Goal: Information Seeking & Learning: Learn about a topic

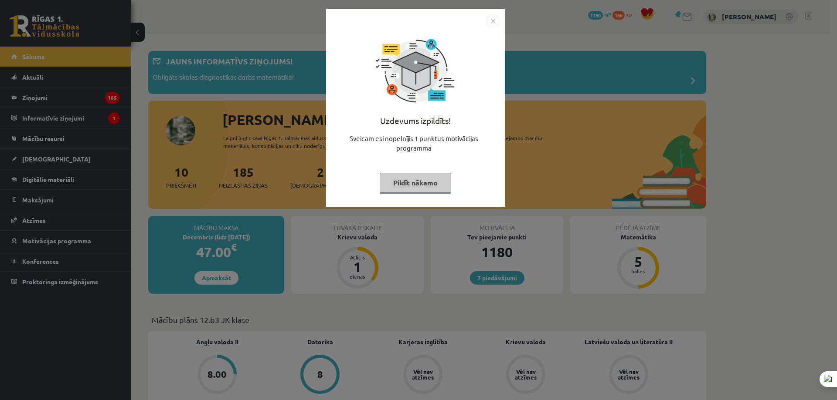
click at [419, 183] on button "Pildīt nākamo" at bounding box center [415, 183] width 71 height 20
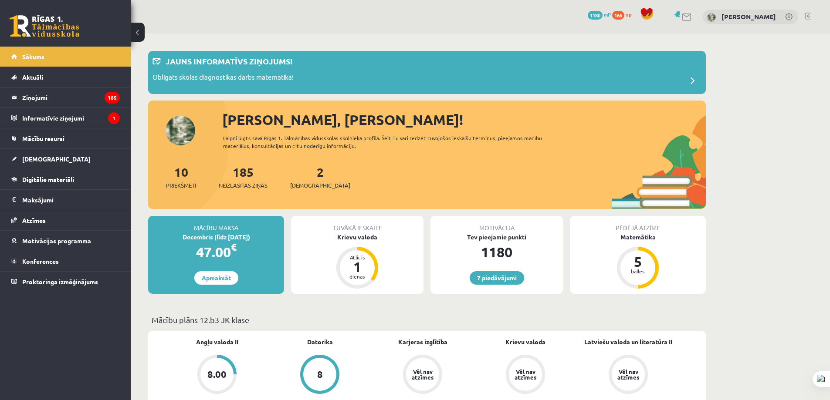
click at [364, 238] on div "Krievu valoda" at bounding box center [357, 237] width 132 height 9
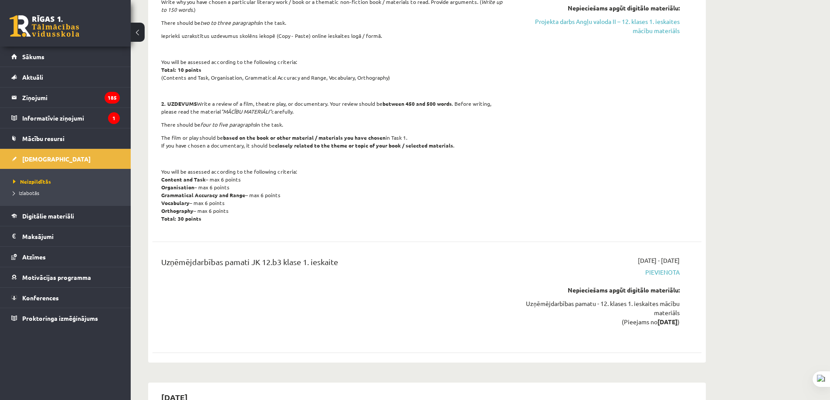
scroll to position [697, 0]
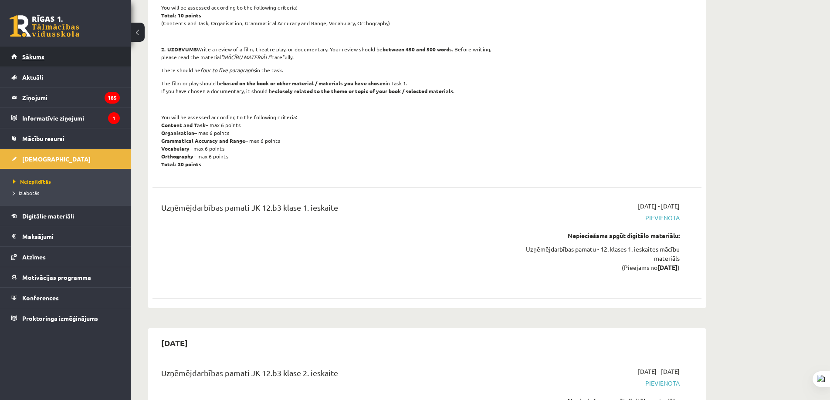
click at [31, 61] on link "Sākums" at bounding box center [65, 57] width 109 height 20
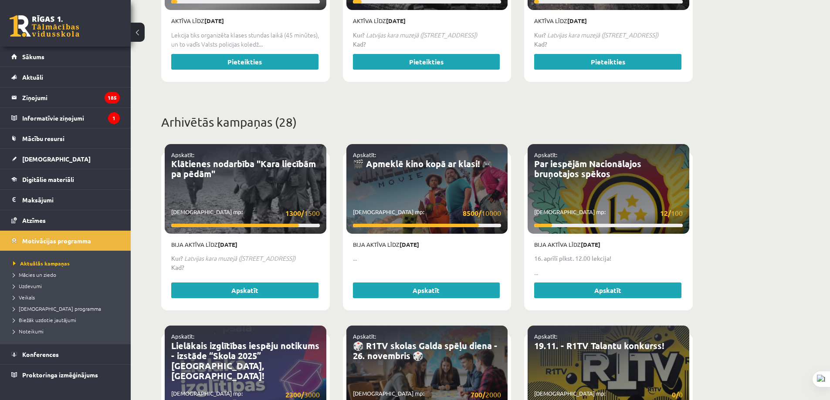
scroll to position [479, 0]
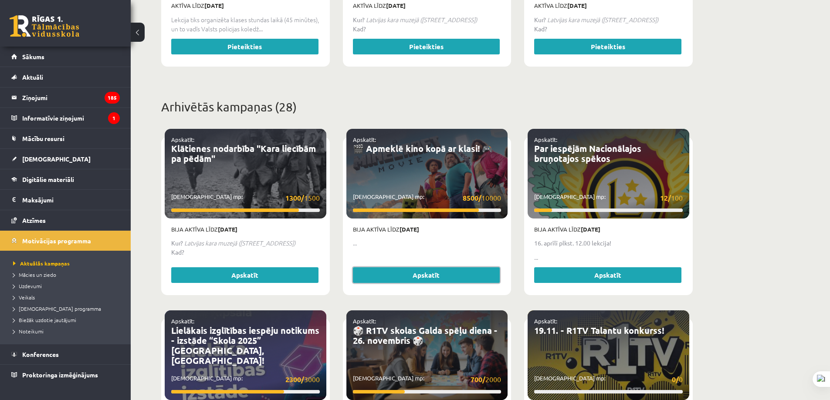
click at [424, 268] on link "Apskatīt" at bounding box center [426, 276] width 147 height 16
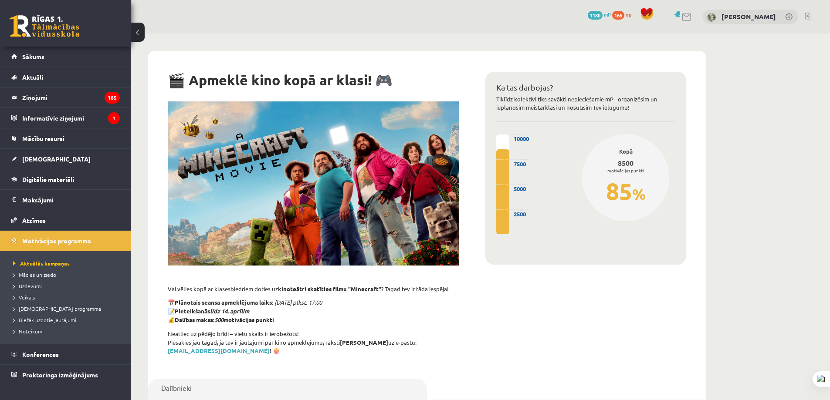
click at [136, 30] on button at bounding box center [138, 32] width 14 height 19
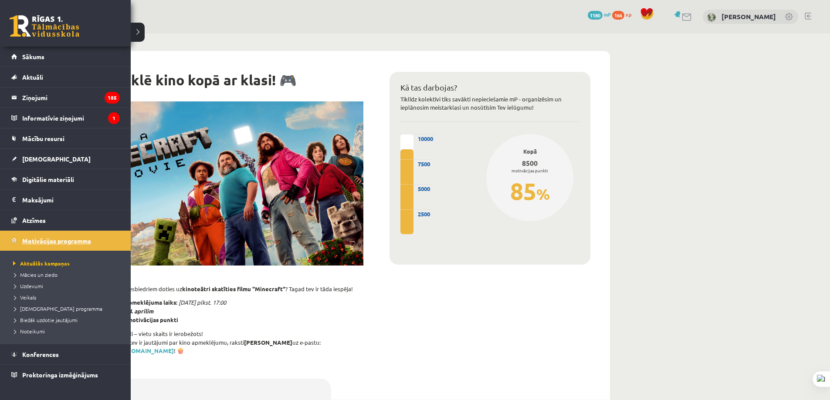
click at [40, 242] on span "Motivācijas programma" at bounding box center [56, 241] width 69 height 8
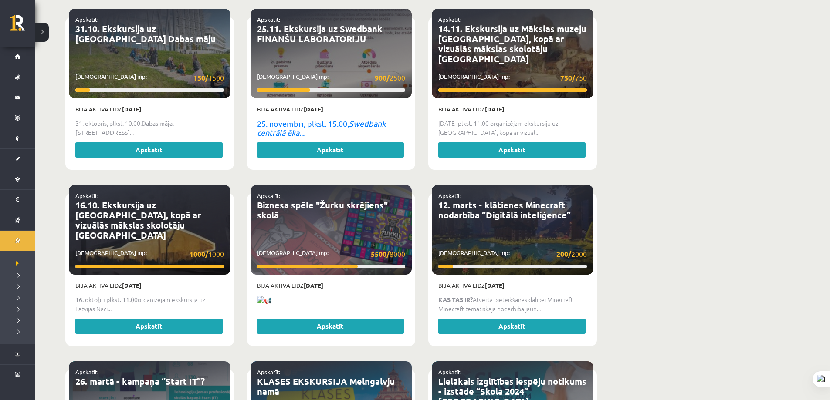
scroll to position [1394, 0]
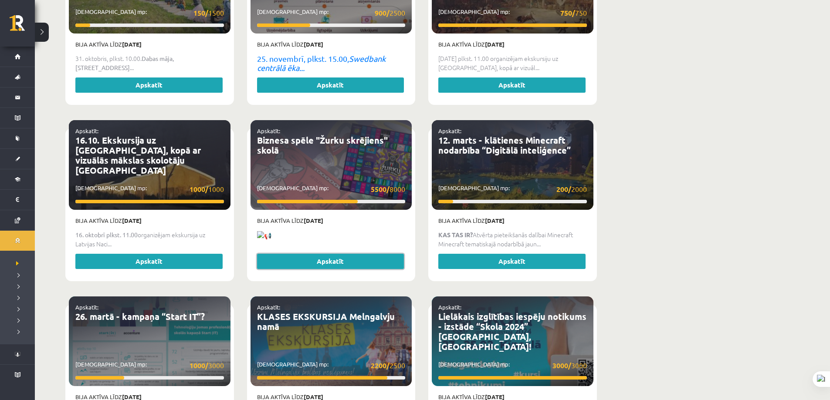
click at [342, 254] on link "Apskatīt" at bounding box center [330, 262] width 147 height 16
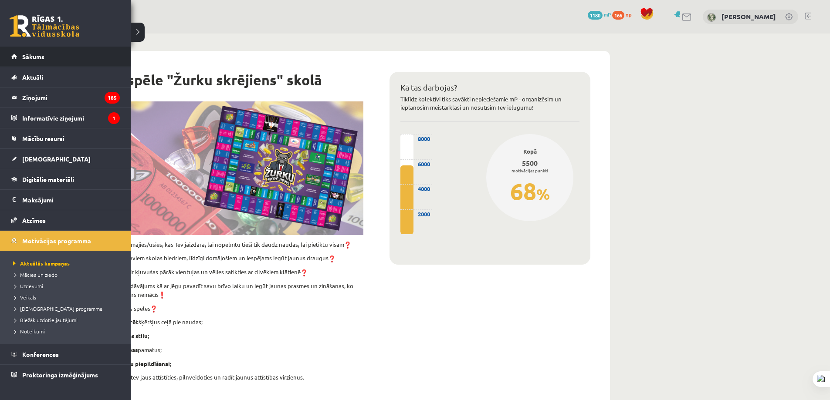
click at [32, 67] on li "Sākums" at bounding box center [65, 57] width 131 height 20
click at [31, 59] on span "Sākums" at bounding box center [33, 57] width 22 height 8
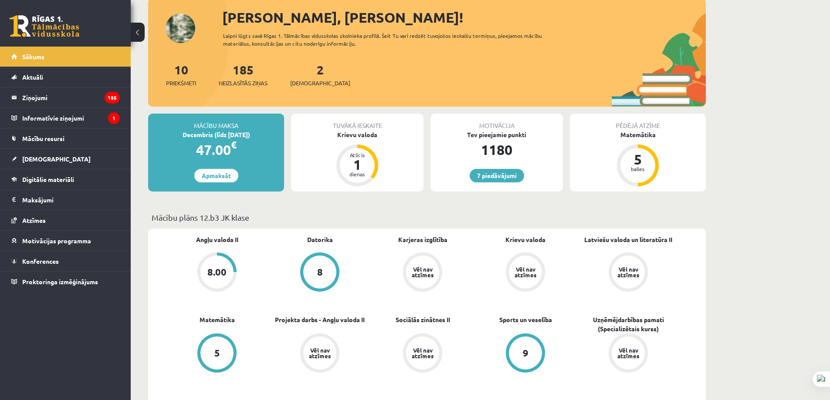
scroll to position [87, 0]
